Goal: Find specific page/section: Find specific page/section

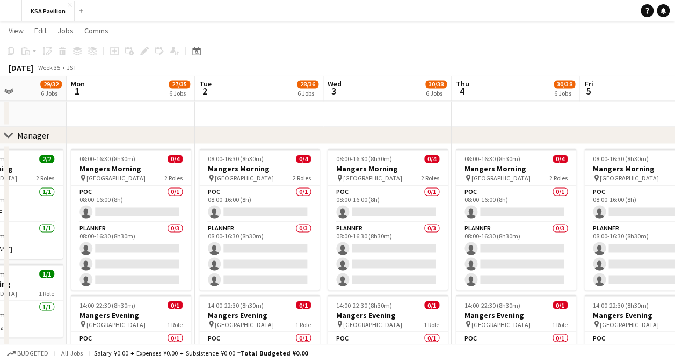
drag, startPoint x: 142, startPoint y: 139, endPoint x: 271, endPoint y: 138, distance: 128.4
click at [271, 138] on div "chevron-right Manager" at bounding box center [337, 135] width 675 height 17
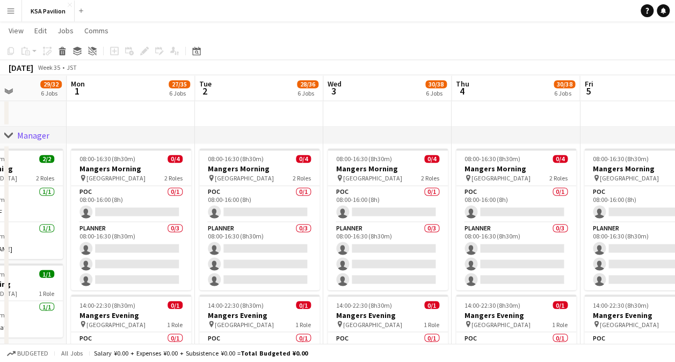
drag, startPoint x: 214, startPoint y: 139, endPoint x: 345, endPoint y: 129, distance: 132.0
click at [345, 129] on div "chevron-right Manager" at bounding box center [337, 135] width 675 height 17
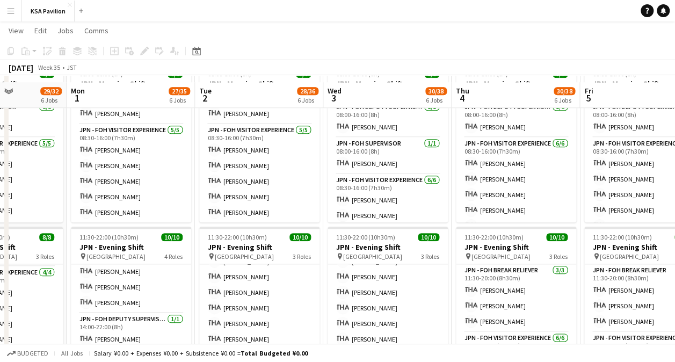
scroll to position [483, 0]
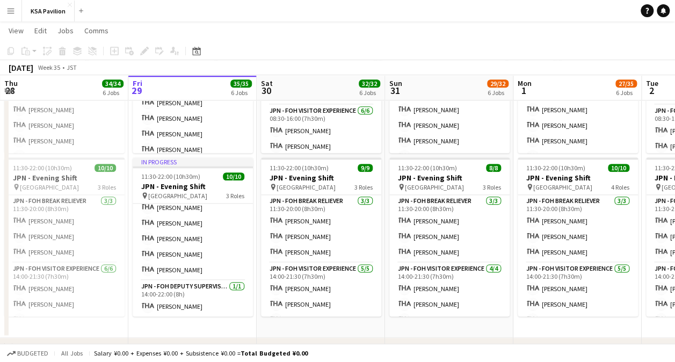
scroll to position [438, 0]
